Goal: Find contact information: Find contact information

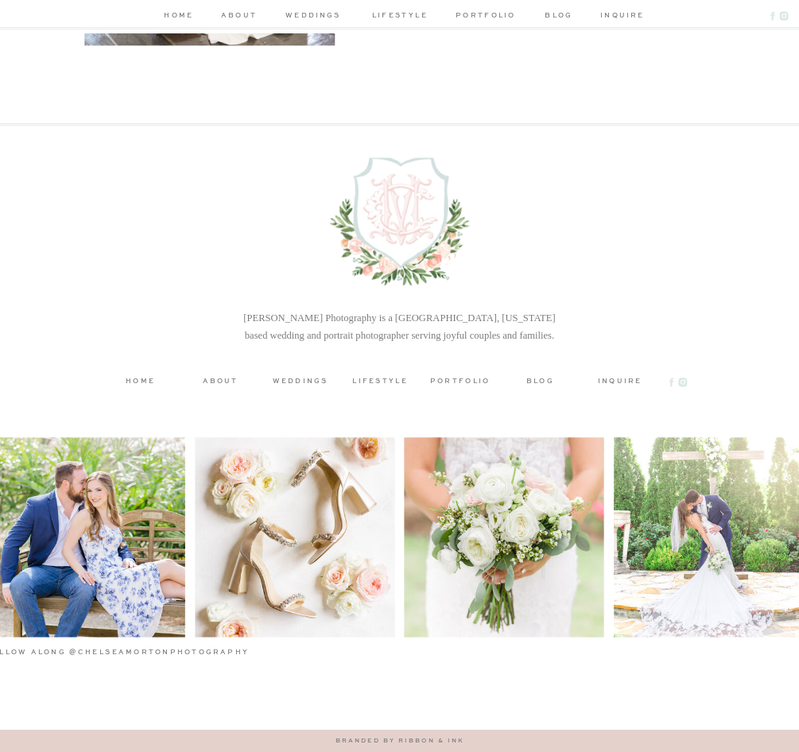
scroll to position [4171, 0]
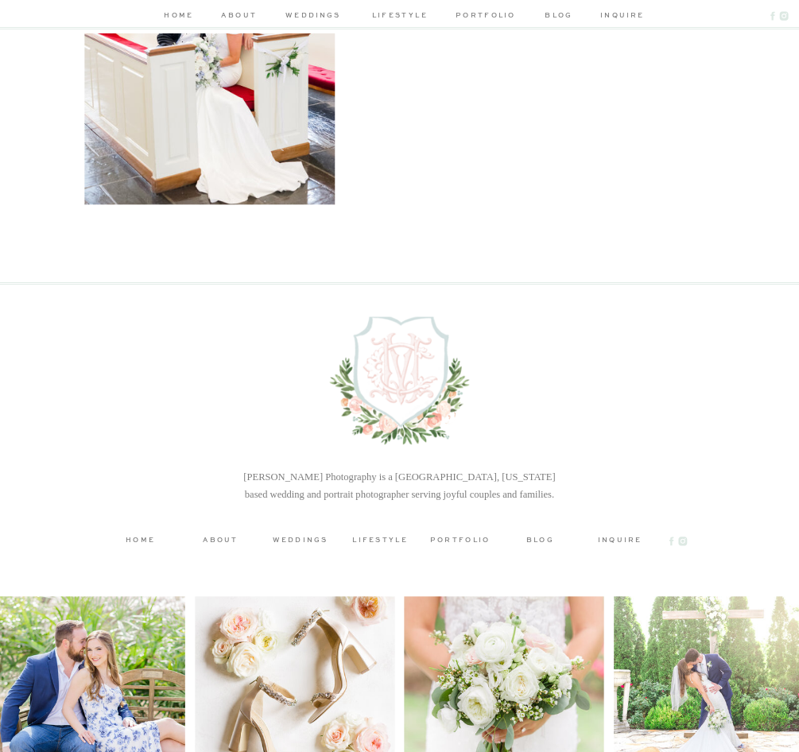
click at [607, 539] on h3 "inquire" at bounding box center [620, 540] width 60 height 10
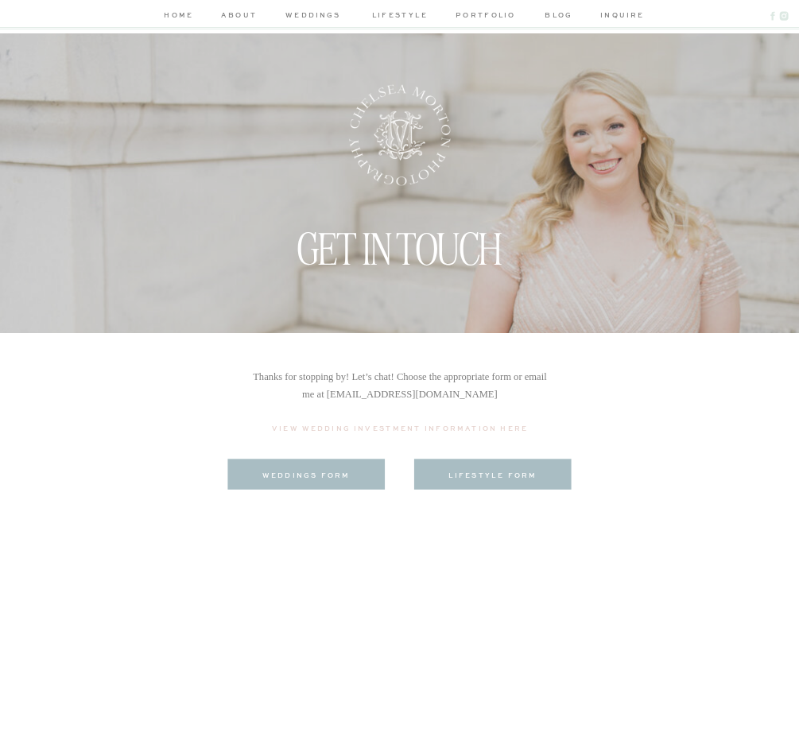
click at [231, 18] on nav "about" at bounding box center [240, 17] width 40 height 14
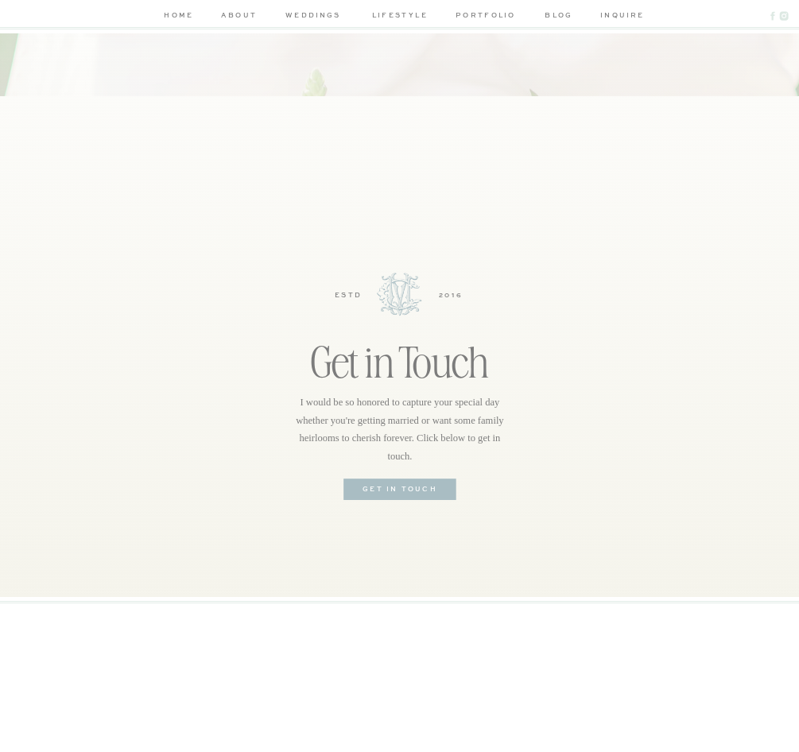
scroll to position [2562, 0]
